Goal: Transaction & Acquisition: Purchase product/service

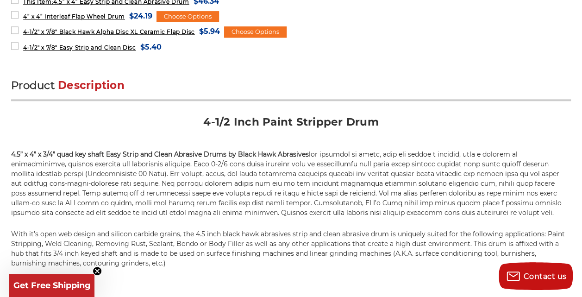
scroll to position [509, 0]
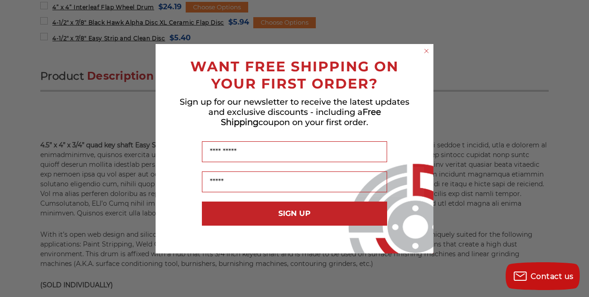
click at [423, 52] on circle "Close dialog" at bounding box center [426, 50] width 9 height 9
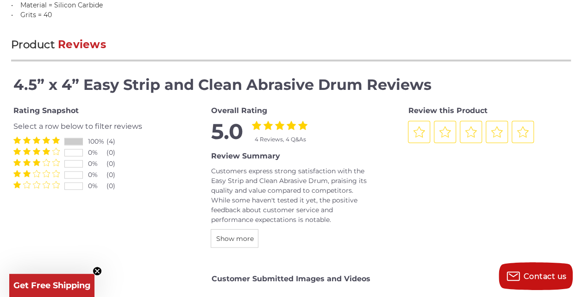
scroll to position [1065, 0]
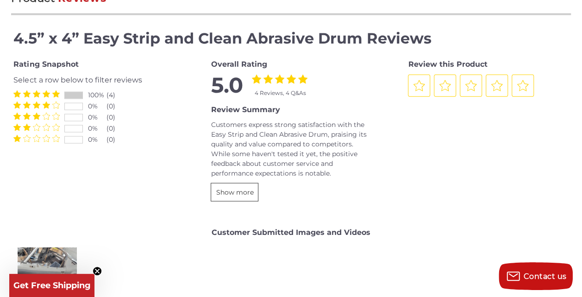
click at [248, 196] on span "Show more" at bounding box center [235, 192] width 38 height 8
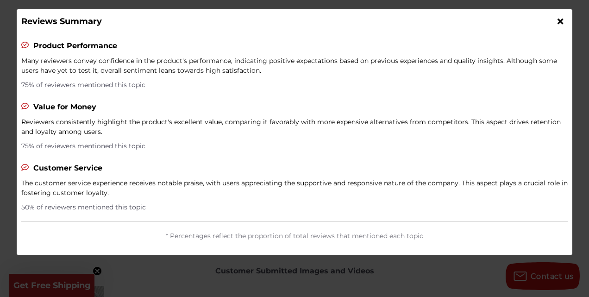
click at [559, 18] on icon at bounding box center [561, 21] width 6 height 8
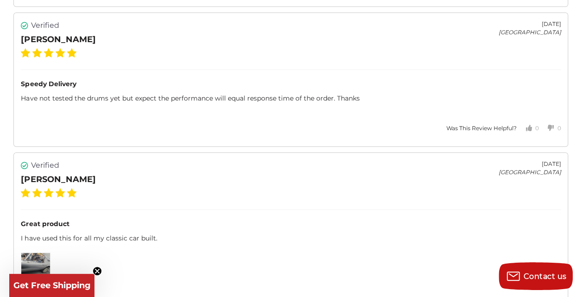
scroll to position [1760, 0]
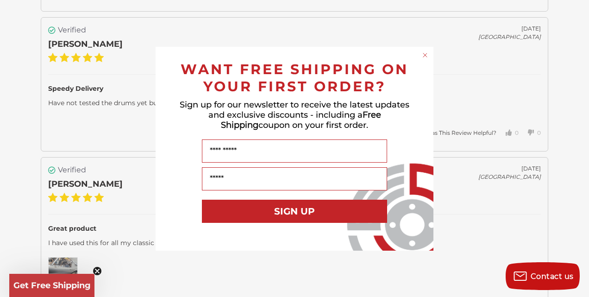
click at [424, 55] on circle "Close dialog" at bounding box center [425, 54] width 9 height 9
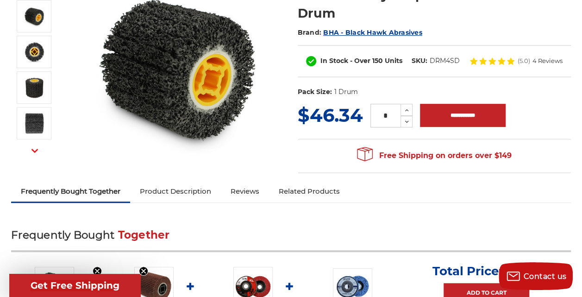
scroll to position [139, 0]
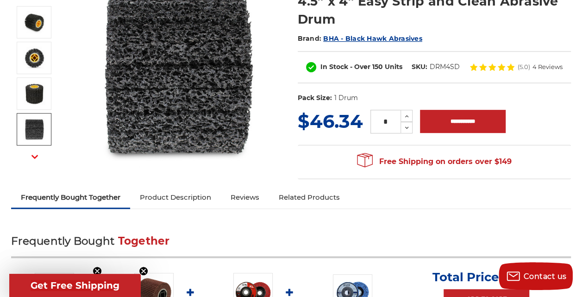
click at [38, 154] on icon "button" at bounding box center [34, 156] width 6 height 6
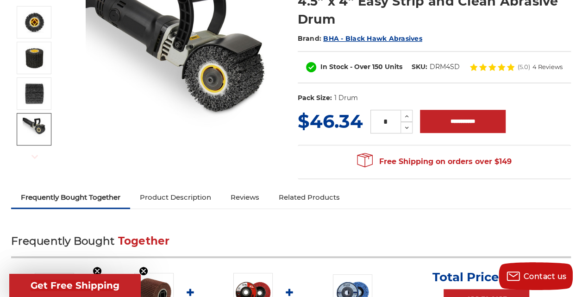
click at [46, 121] on img at bounding box center [34, 129] width 23 height 23
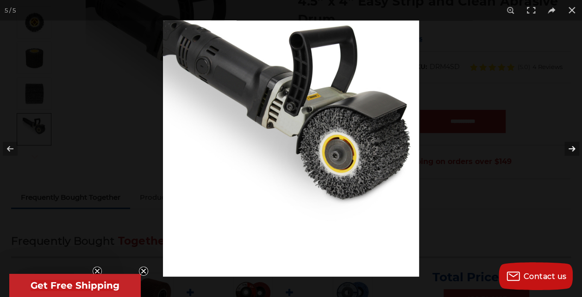
click at [570, 150] on button at bounding box center [566, 148] width 32 height 46
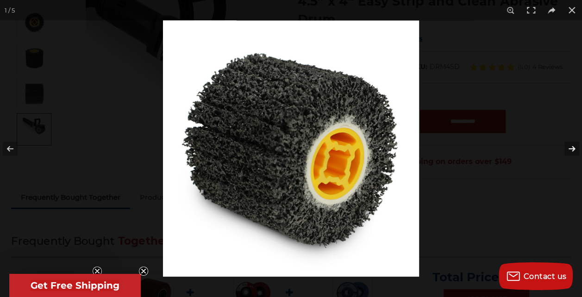
click at [570, 150] on button at bounding box center [566, 148] width 32 height 46
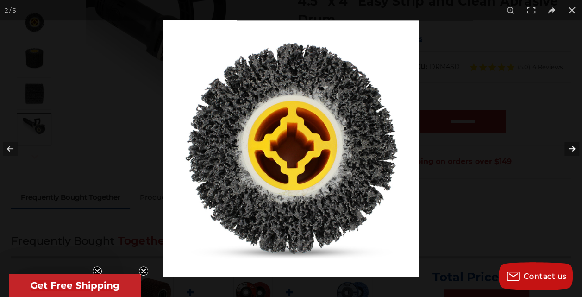
click at [570, 150] on button at bounding box center [566, 148] width 32 height 46
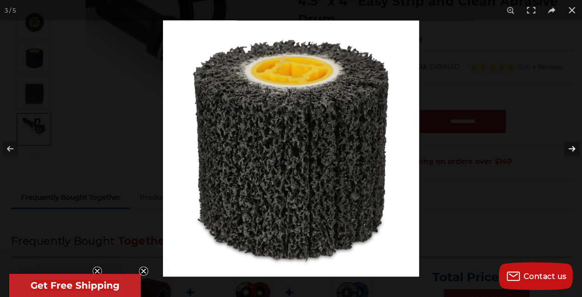
click at [570, 150] on button at bounding box center [566, 148] width 32 height 46
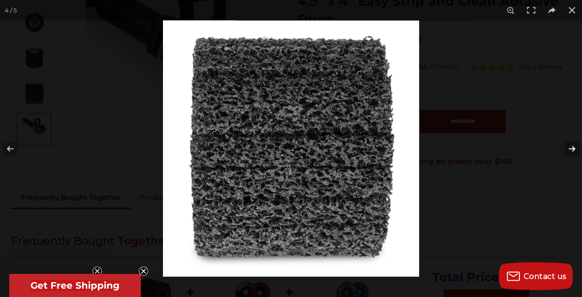
click at [570, 150] on button at bounding box center [566, 148] width 32 height 46
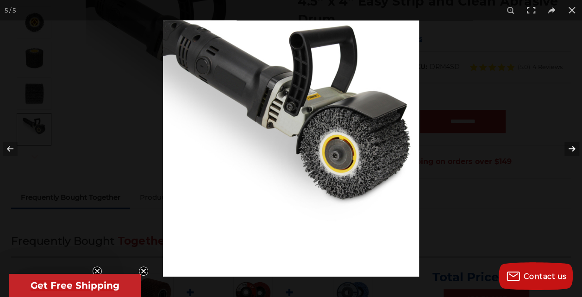
click at [570, 150] on button at bounding box center [566, 148] width 32 height 46
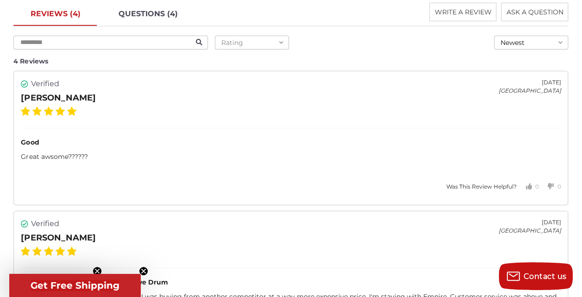
scroll to position [1435, 0]
